Goal: Information Seeking & Learning: Learn about a topic

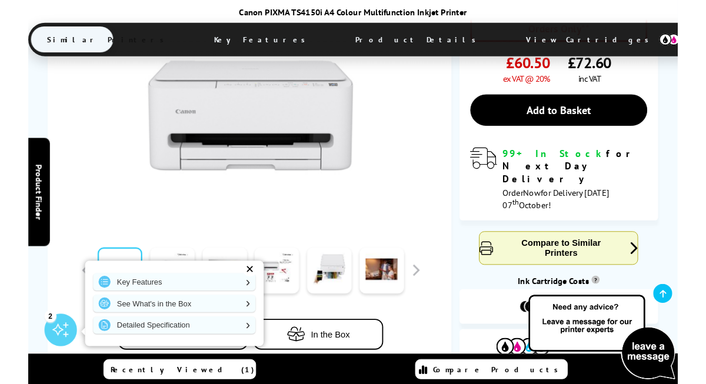
scroll to position [441, 0]
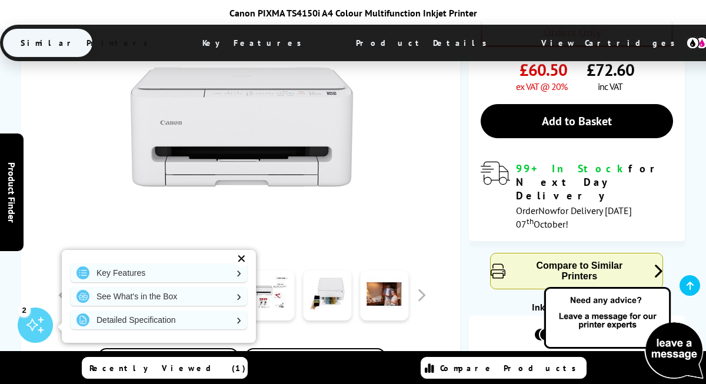
click at [548, 328] on icon at bounding box center [541, 335] width 14 height 14
click at [620, 301] on div "Ink Cartridge Costs ?" at bounding box center [577, 307] width 216 height 12
click at [612, 301] on div "Ink Cartridge Costs ?" at bounding box center [577, 307] width 216 height 12
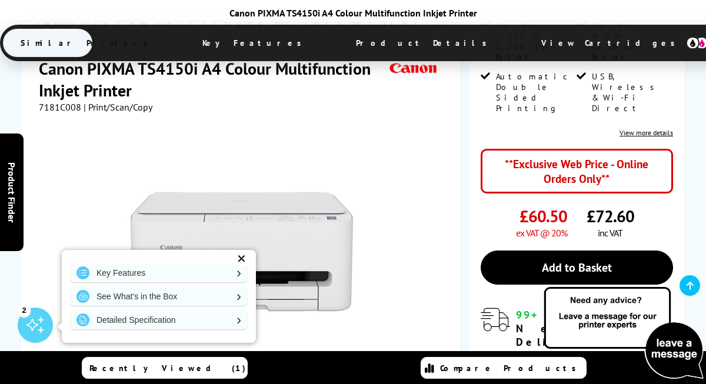
click at [424, 156] on div at bounding box center [242, 246] width 407 height 266
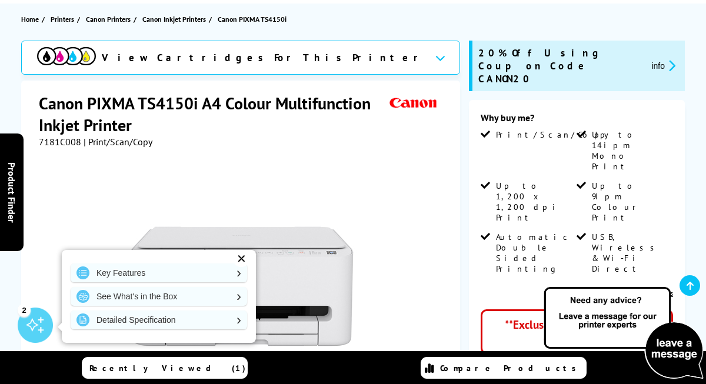
scroll to position [130, 0]
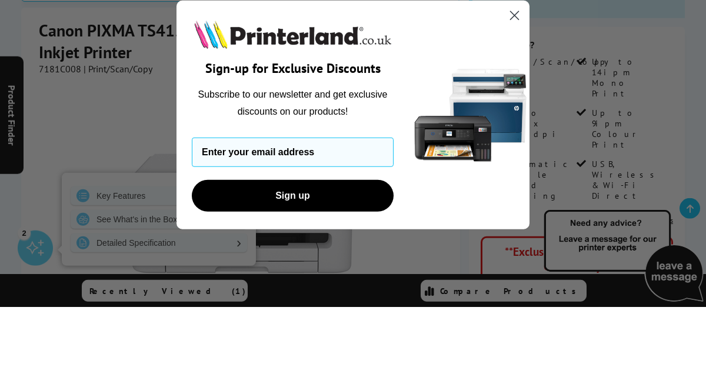
click at [517, 97] on circle "Close dialog" at bounding box center [514, 92] width 19 height 19
